Goal: Navigation & Orientation: Find specific page/section

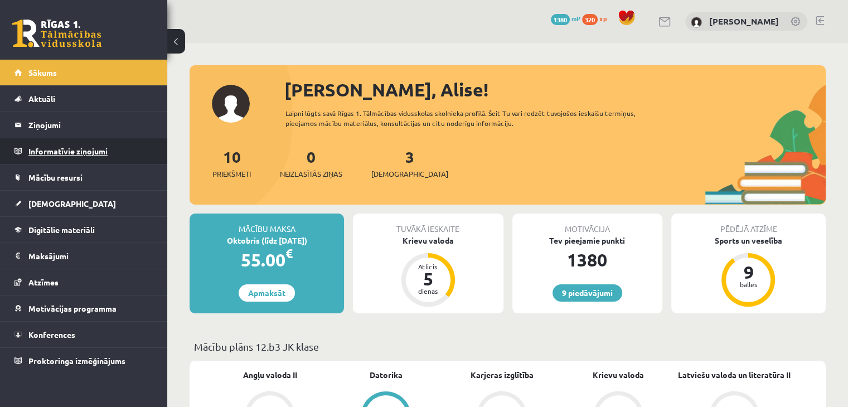
click at [17, 153] on link "Informatīvie ziņojumi 0" at bounding box center [83, 151] width 139 height 26
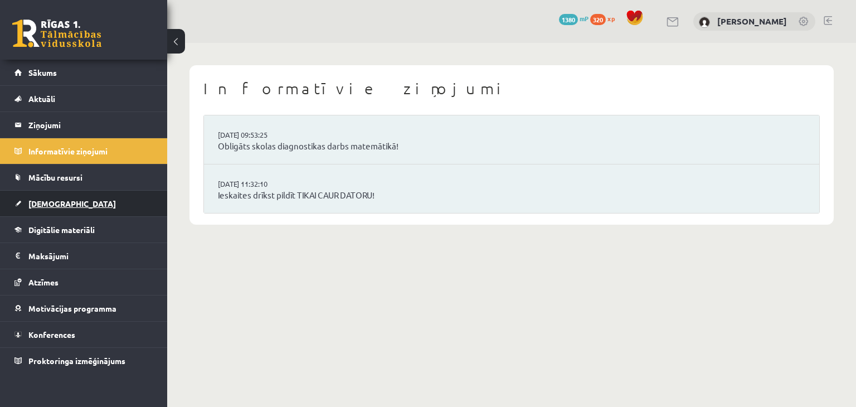
click at [37, 195] on link "[DEMOGRAPHIC_DATA]" at bounding box center [83, 204] width 139 height 26
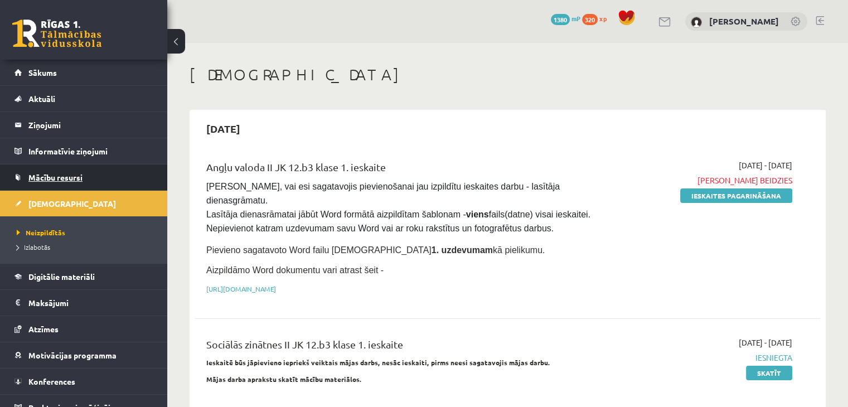
click at [36, 173] on span "Mācību resursi" at bounding box center [55, 177] width 54 height 10
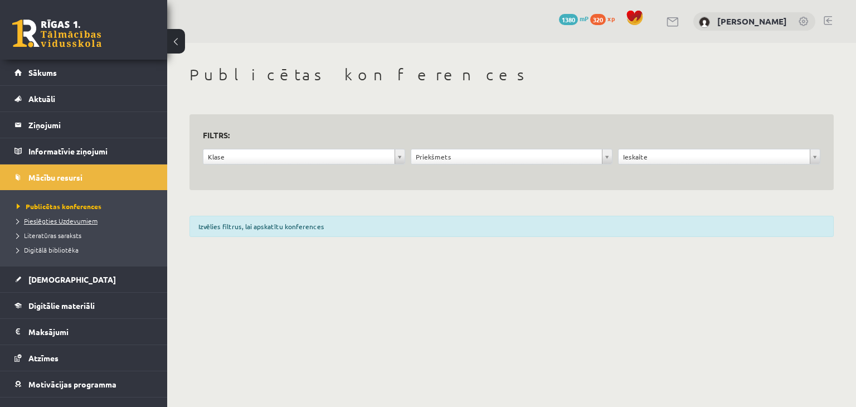
click at [55, 219] on span "Pieslēgties Uzdevumiem" at bounding box center [57, 220] width 81 height 9
